Goal: Task Accomplishment & Management: Manage account settings

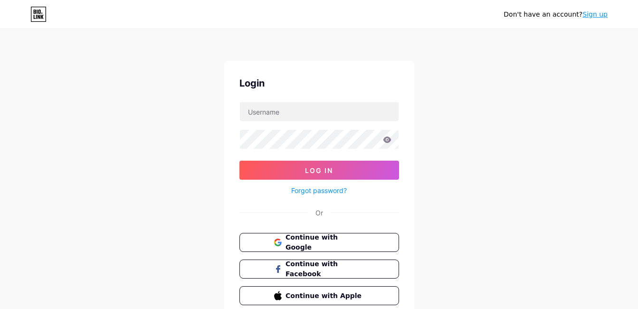
scroll to position [41, 0]
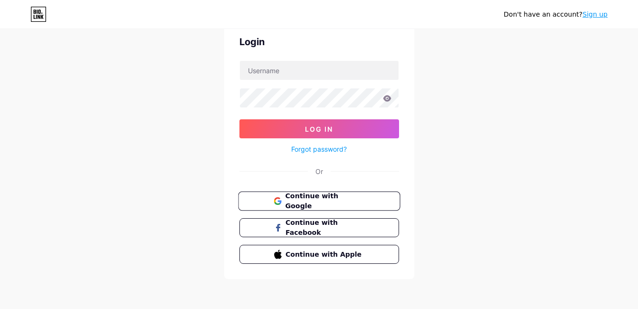
click at [330, 204] on span "Continue with Google" at bounding box center [324, 201] width 79 height 20
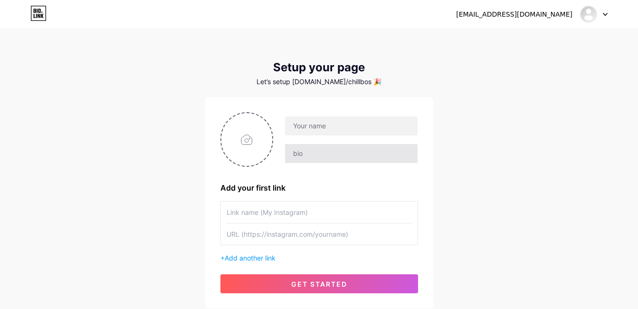
scroll to position [68, 0]
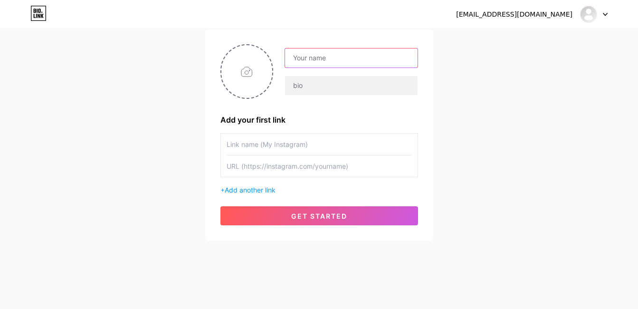
click at [363, 57] on input "text" at bounding box center [351, 57] width 132 height 19
click at [537, 69] on div "[EMAIL_ADDRESS][DOMAIN_NAME] Dashboard Logout Setup your page Let’s setup [DOMA…" at bounding box center [319, 101] width 638 height 339
click at [366, 57] on input "text" at bounding box center [351, 57] width 132 height 19
click at [367, 57] on input "text" at bounding box center [351, 57] width 132 height 19
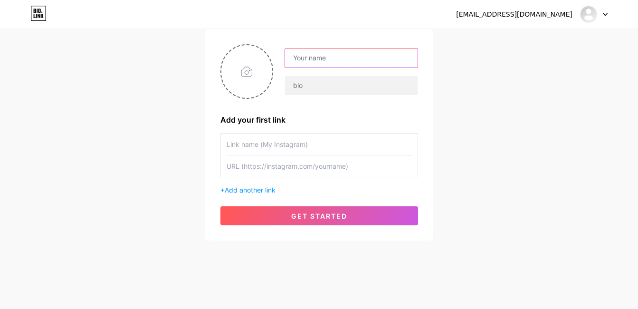
click at [353, 53] on input "text" at bounding box center [351, 57] width 132 height 19
click at [354, 52] on input "text" at bounding box center [351, 57] width 132 height 19
click at [478, 38] on div "[EMAIL_ADDRESS][DOMAIN_NAME] Dashboard Logout Setup your page Let’s setup [DOMA…" at bounding box center [319, 101] width 638 height 339
click at [328, 66] on input "text" at bounding box center [351, 57] width 132 height 19
click at [461, 42] on div "[EMAIL_ADDRESS][DOMAIN_NAME] Dashboard Logout Setup your page Let’s setup [DOMA…" at bounding box center [319, 101] width 638 height 339
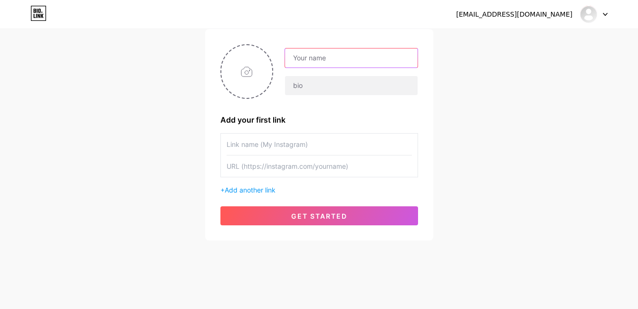
drag, startPoint x: 352, startPoint y: 65, endPoint x: 357, endPoint y: 61, distance: 6.5
click at [352, 65] on input "text" at bounding box center [351, 57] width 132 height 19
drag, startPoint x: 524, startPoint y: 80, endPoint x: 508, endPoint y: 73, distance: 18.1
click at [509, 71] on div "[EMAIL_ADDRESS][DOMAIN_NAME] Dashboard Logout Setup your page Let’s setup [DOMA…" at bounding box center [319, 101] width 638 height 339
click at [362, 57] on input "text" at bounding box center [351, 57] width 132 height 19
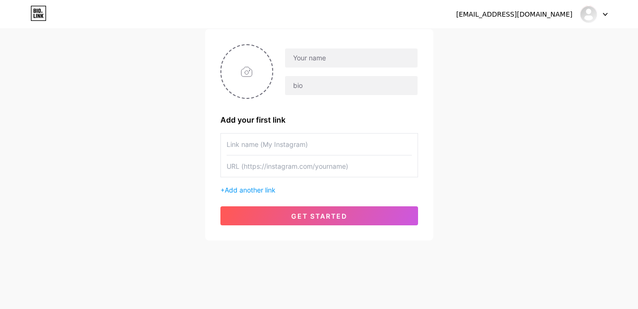
click at [538, 25] on div "[EMAIL_ADDRESS][DOMAIN_NAME] Dashboard Logout" at bounding box center [319, 14] width 638 height 29
click at [371, 59] on input "text" at bounding box center [351, 57] width 132 height 19
click at [324, 57] on input "Bóng đêm986" at bounding box center [351, 57] width 132 height 19
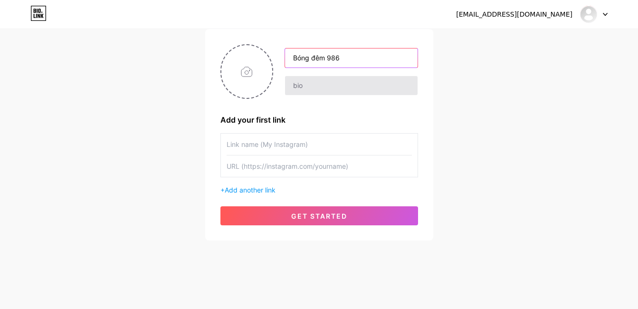
type input "Bóng đêm 986"
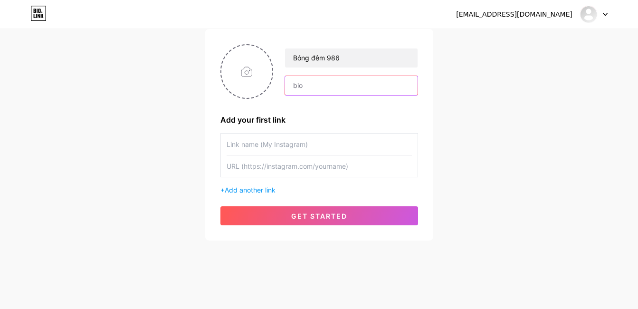
click at [314, 80] on input "text" at bounding box center [351, 85] width 132 height 19
type input "1"
type input "3333"
click at [238, 67] on input "file" at bounding box center [247, 71] width 51 height 53
type input "C:\fakepath\photo_2025-06-05_13-31-37.jpg"
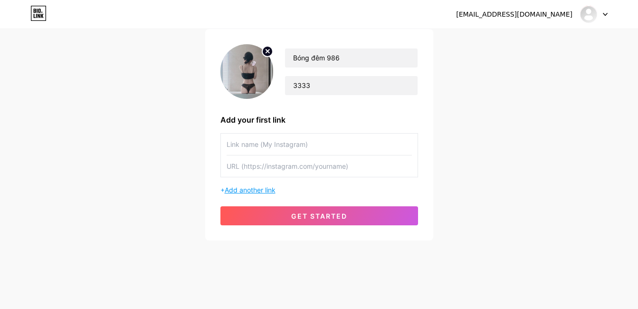
click at [242, 190] on span "Add another link" at bounding box center [250, 190] width 51 height 8
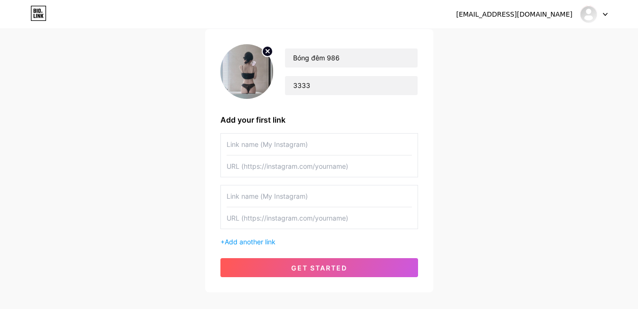
click at [346, 198] on input "text" at bounding box center [319, 195] width 185 height 21
click at [354, 222] on input "text" at bounding box center [319, 217] width 185 height 21
click at [292, 142] on input "text" at bounding box center [319, 144] width 185 height 21
click at [264, 115] on div "Add your first link" at bounding box center [320, 119] width 198 height 11
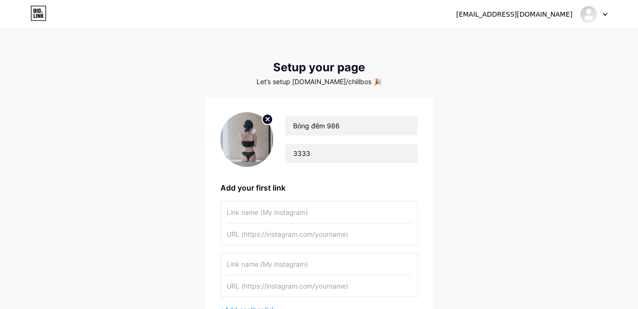
scroll to position [120, 0]
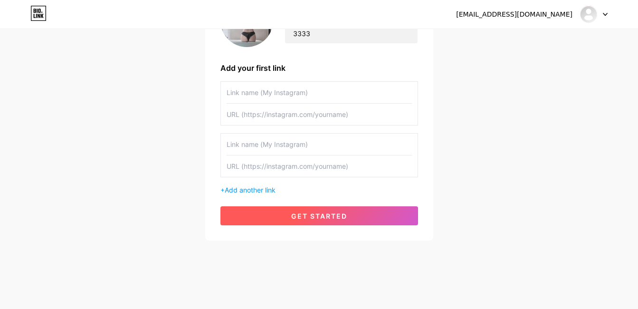
click at [334, 206] on button "get started" at bounding box center [320, 215] width 198 height 19
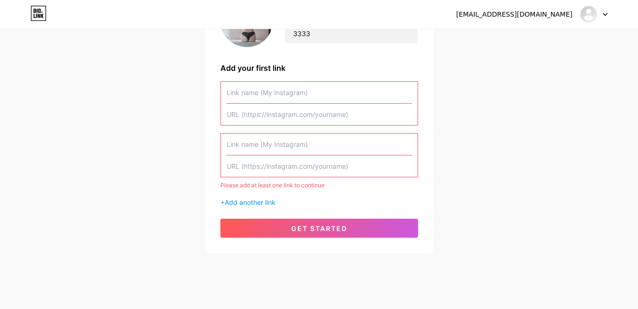
scroll to position [25, 0]
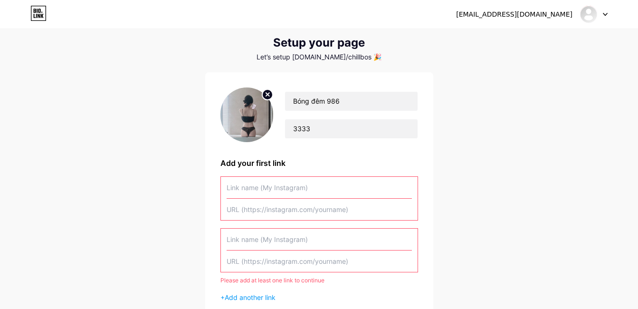
click at [311, 193] on input "text" at bounding box center [319, 187] width 185 height 21
click at [316, 187] on input "text" at bounding box center [319, 187] width 185 height 21
click at [291, 216] on input "text" at bounding box center [319, 209] width 185 height 21
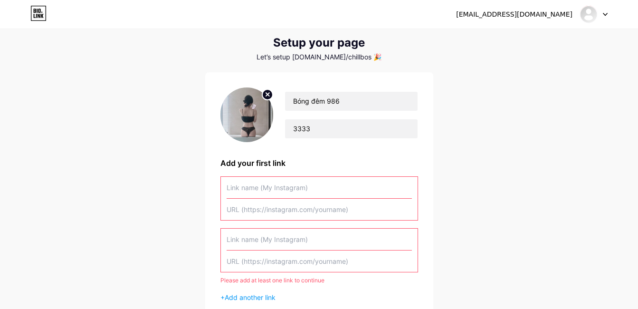
click at [299, 211] on input "text" at bounding box center [319, 209] width 185 height 21
click at [315, 189] on input "text" at bounding box center [319, 187] width 185 height 21
click at [595, 14] on img at bounding box center [588, 14] width 15 height 15
click at [601, 8] on div at bounding box center [594, 14] width 28 height 17
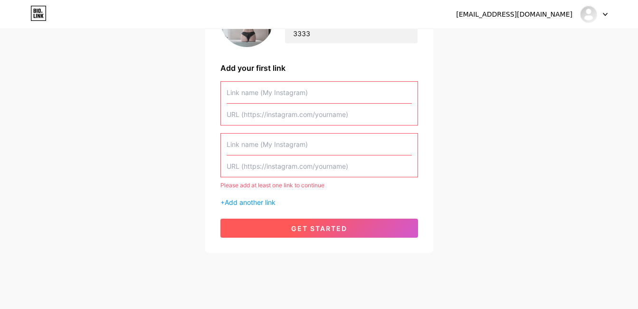
scroll to position [132, 0]
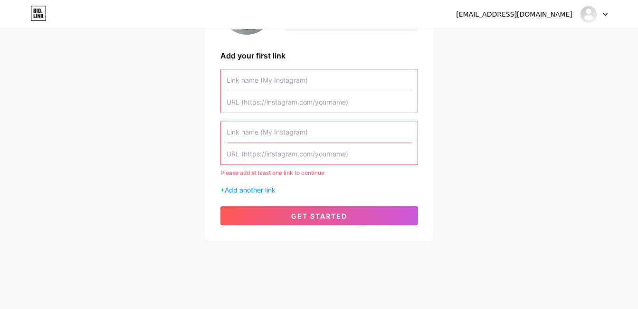
click at [303, 173] on div "Please add at least one link to continue" at bounding box center [320, 173] width 198 height 9
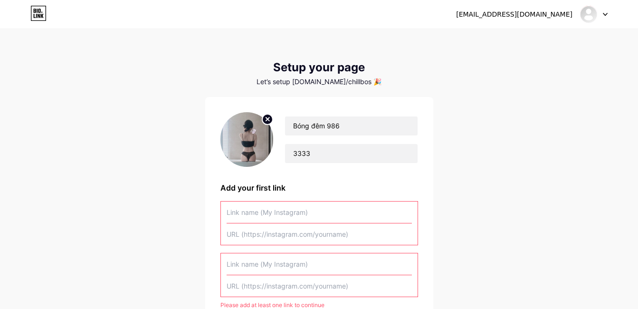
scroll to position [95, 0]
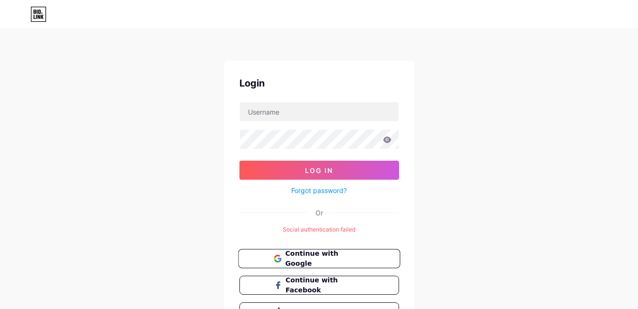
click at [317, 260] on span "Continue with Google" at bounding box center [324, 259] width 79 height 20
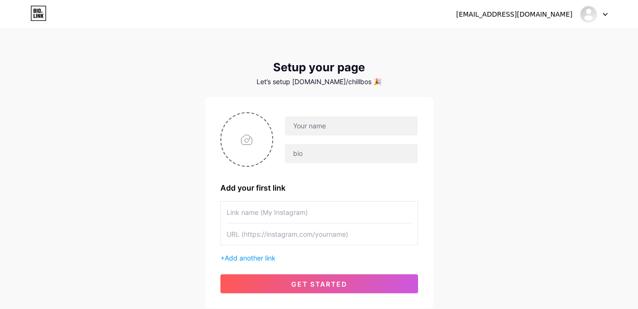
click at [311, 82] on div "Let’s setup [DOMAIN_NAME]/chillbos 🎉" at bounding box center [319, 82] width 228 height 8
click at [311, 85] on div "Let’s setup [DOMAIN_NAME]/chillbos 🎉" at bounding box center [319, 82] width 228 height 8
drag, startPoint x: 311, startPoint y: 85, endPoint x: 552, endPoint y: 41, distance: 244.4
click at [552, 41] on div "[EMAIL_ADDRESS][DOMAIN_NAME] Dashboard Logout Setup your page Let’s setup [DOMA…" at bounding box center [319, 169] width 638 height 339
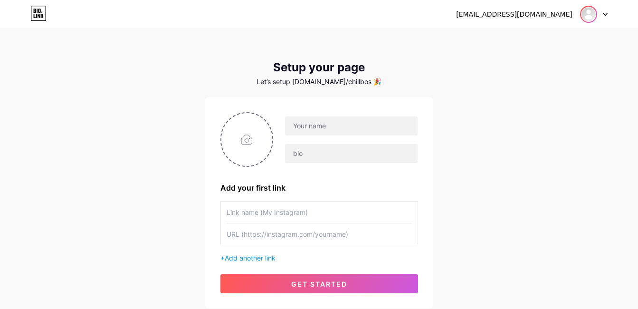
click at [590, 12] on img at bounding box center [588, 14] width 15 height 15
drag, startPoint x: 511, startPoint y: 37, endPoint x: 529, endPoint y: 45, distance: 19.8
click at [511, 37] on link "Dashboard" at bounding box center [549, 39] width 118 height 26
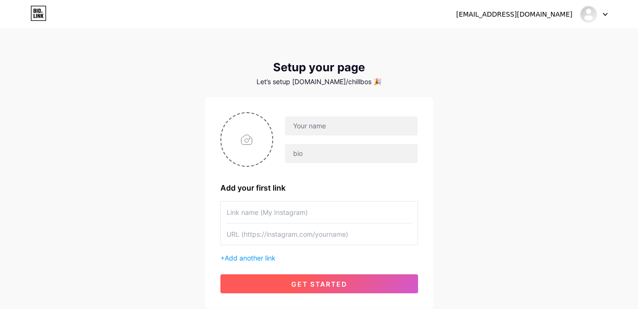
scroll to position [68, 0]
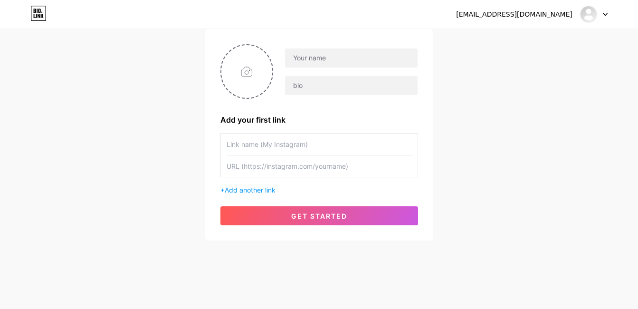
click at [311, 146] on input "text" at bounding box center [319, 144] width 185 height 21
click at [307, 144] on input "text" at bounding box center [319, 144] width 185 height 21
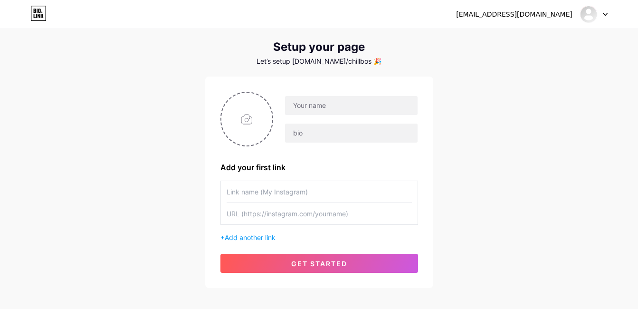
scroll to position [0, 0]
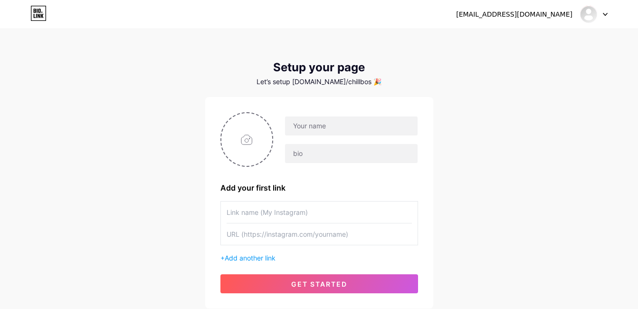
click at [40, 16] on icon at bounding box center [39, 16] width 2 height 4
click at [594, 16] on img at bounding box center [588, 14] width 15 height 15
click at [525, 66] on li "Logout" at bounding box center [549, 65] width 118 height 26
